Goal: Information Seeking & Learning: Learn about a topic

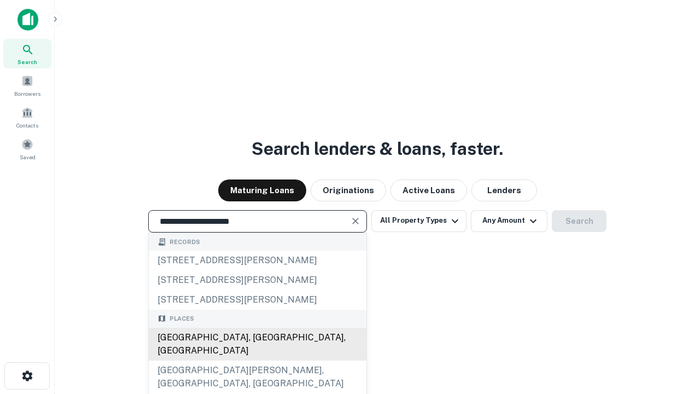
click at [257, 360] on div "[GEOGRAPHIC_DATA], [GEOGRAPHIC_DATA], [GEOGRAPHIC_DATA]" at bounding box center [258, 344] width 218 height 33
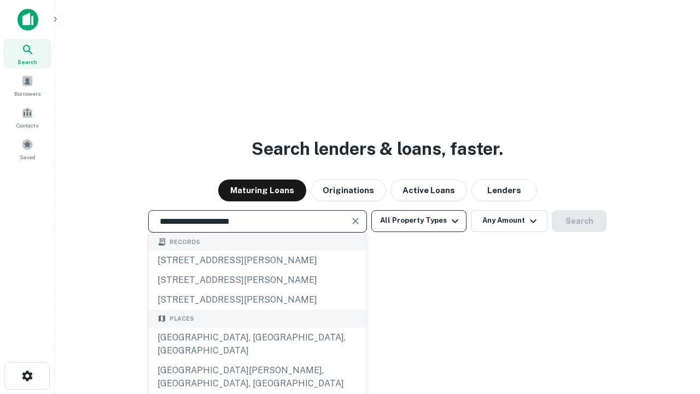
type input "**********"
click at [419, 220] on button "All Property Types" at bounding box center [418, 221] width 95 height 22
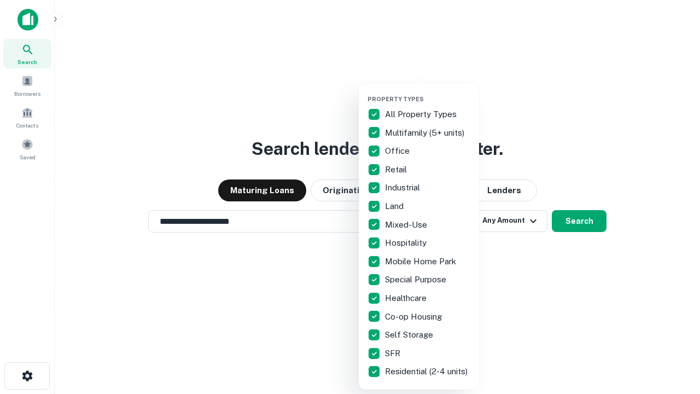
click at [428, 92] on button "button" at bounding box center [427, 92] width 120 height 1
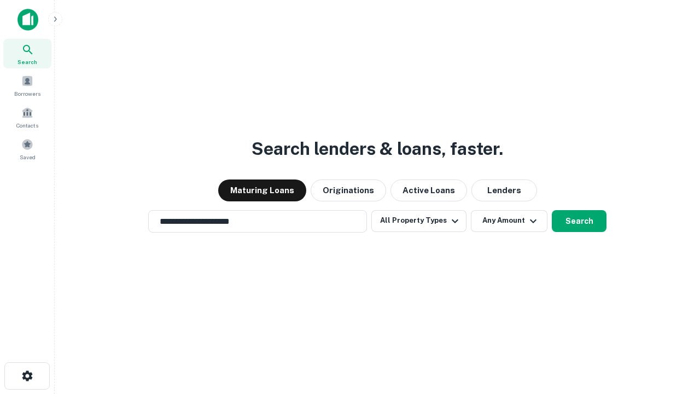
scroll to position [17, 0]
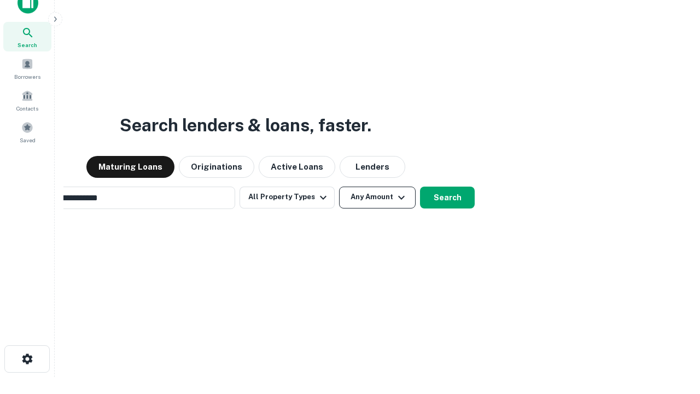
click at [339, 186] on button "Any Amount" at bounding box center [377, 197] width 77 height 22
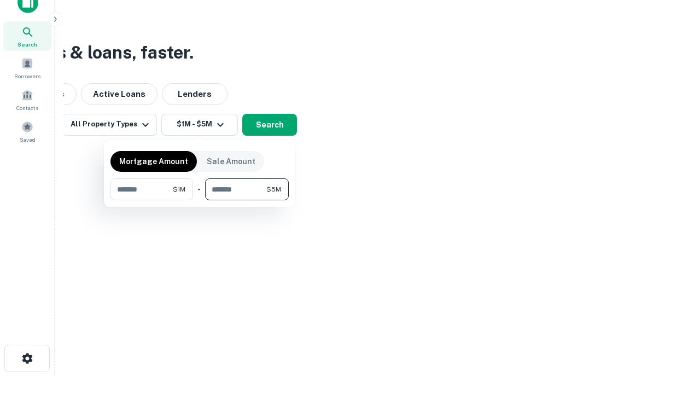
type input "*******"
click at [200, 200] on button "button" at bounding box center [199, 200] width 178 height 1
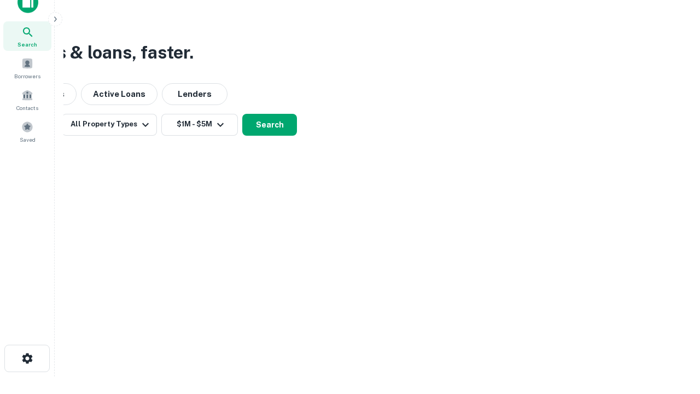
scroll to position [7, 202]
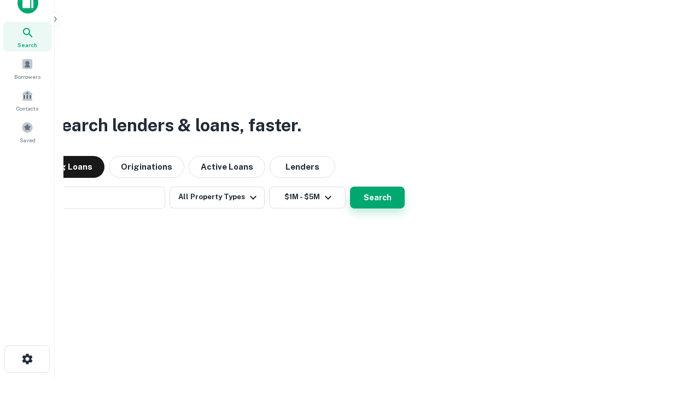
click at [350, 186] on button "Search" at bounding box center [377, 197] width 55 height 22
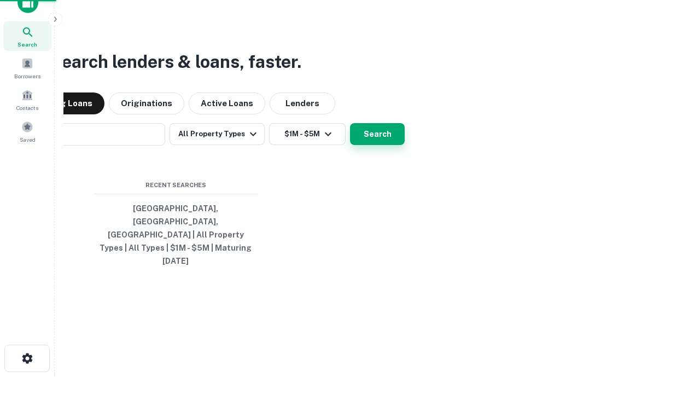
scroll to position [29, 310]
